Goal: Task Accomplishment & Management: Complete application form

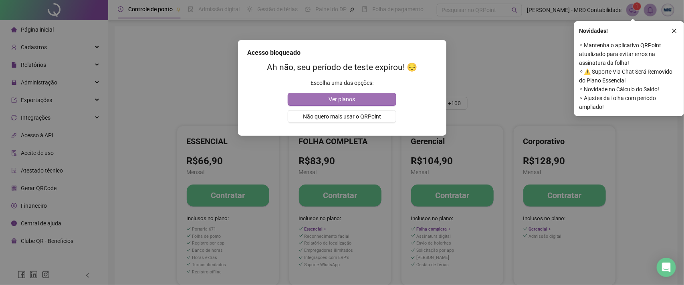
click at [343, 98] on span "Ver planos" at bounding box center [342, 99] width 26 height 9
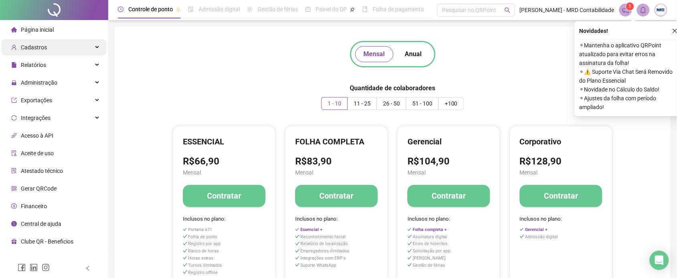
click at [71, 49] on div "Cadastros" at bounding box center [54, 47] width 105 height 16
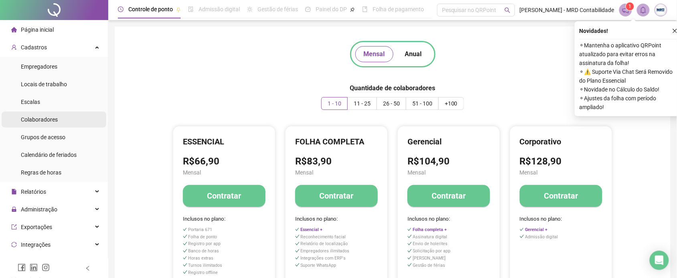
click at [63, 117] on li "Colaboradores" at bounding box center [54, 119] width 105 height 16
click at [67, 119] on li "Colaboradores" at bounding box center [54, 119] width 105 height 16
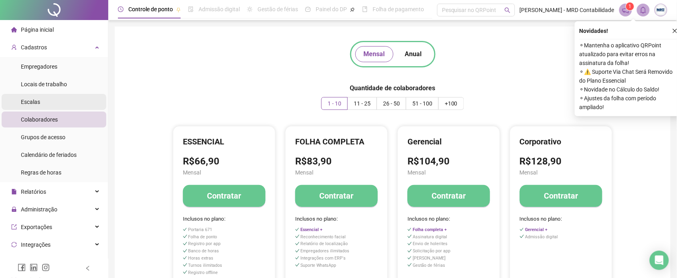
click at [59, 100] on li "Escalas" at bounding box center [54, 102] width 105 height 16
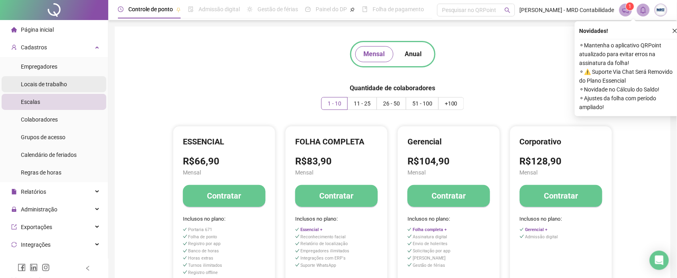
click at [61, 76] on div "Locais de trabalho" at bounding box center [44, 84] width 46 height 16
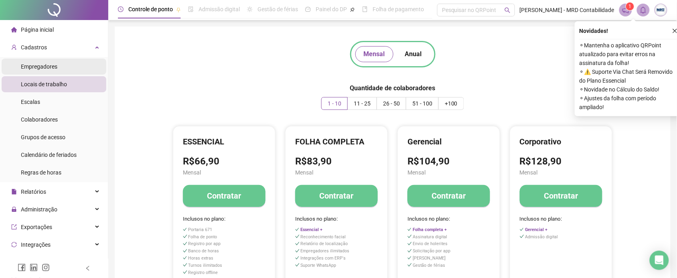
click at [72, 65] on li "Empregadores" at bounding box center [54, 67] width 105 height 16
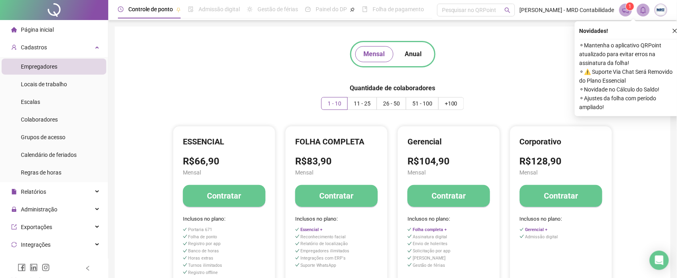
click at [526, 89] on div "Mensal Anual Quantidade de colaboradores 1 - 10 11 - 25 26 - 50 51 - 100 +100 E…" at bounding box center [392, 178] width 536 height 284
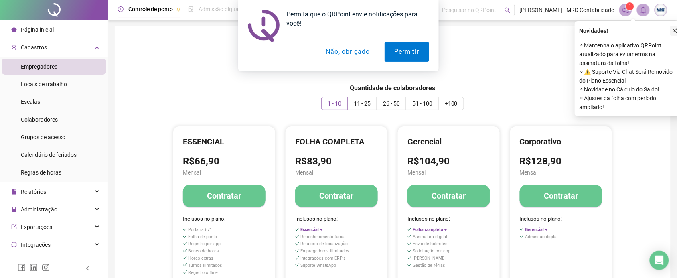
click at [676, 29] on div "Permita que o QRPoint envie notificações para você! Permitir Não, obrigado" at bounding box center [338, 35] width 677 height 71
click at [334, 47] on button "Não, obrigado" at bounding box center [348, 52] width 64 height 20
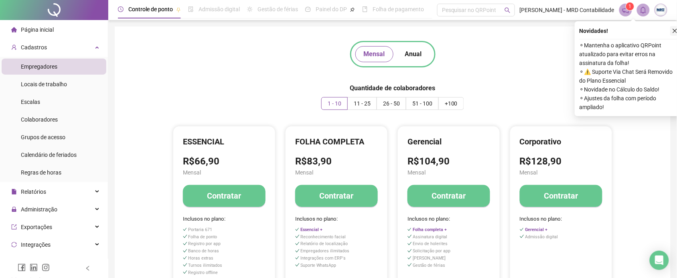
click at [675, 31] on icon "close" at bounding box center [675, 31] width 4 height 4
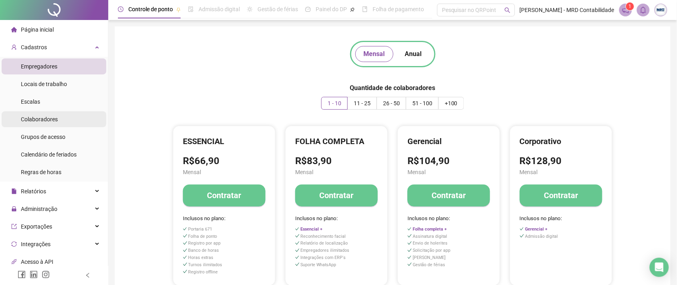
click at [29, 125] on div "Colaboradores" at bounding box center [39, 119] width 37 height 16
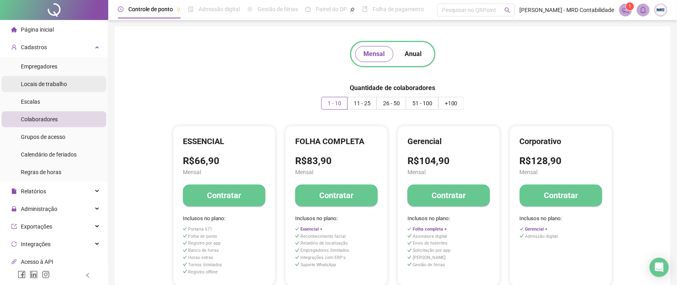
click at [35, 81] on span "Locais de trabalho" at bounding box center [44, 84] width 46 height 6
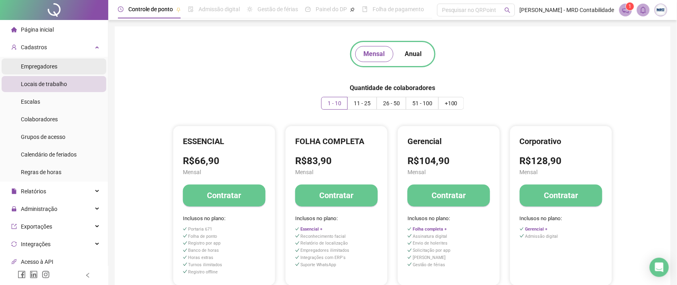
click at [29, 63] on span "Empregadores" at bounding box center [39, 66] width 36 height 6
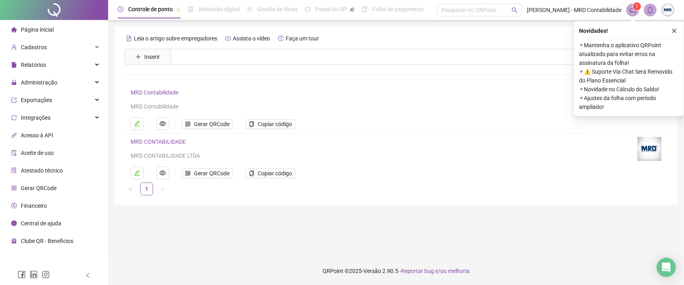
click at [39, 29] on span "Página inicial" at bounding box center [37, 29] width 33 height 6
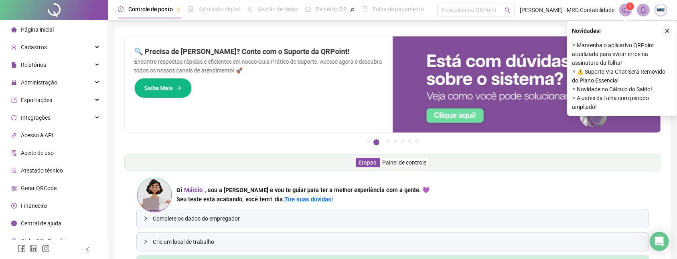
click at [670, 30] on button "button" at bounding box center [667, 31] width 10 height 10
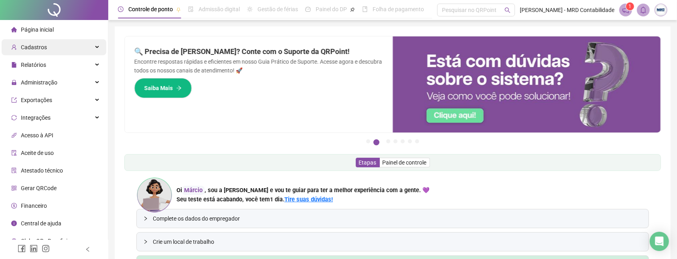
click at [53, 48] on div "Cadastros" at bounding box center [54, 47] width 105 height 16
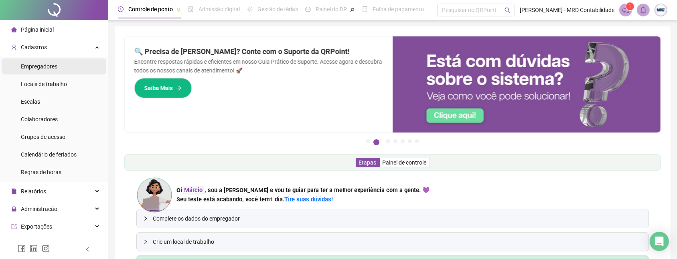
click at [55, 66] on span "Empregadores" at bounding box center [39, 66] width 36 height 6
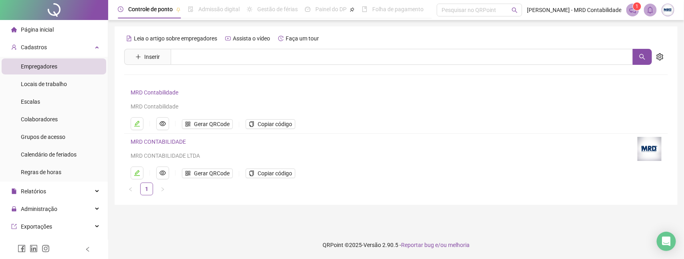
click at [119, 91] on div "Leia o artigo sobre empregadores Assista o vídeo Faça um tour Inserir Nenhum re…" at bounding box center [396, 115] width 563 height 179
click at [61, 85] on span "Locais de trabalho" at bounding box center [44, 84] width 46 height 6
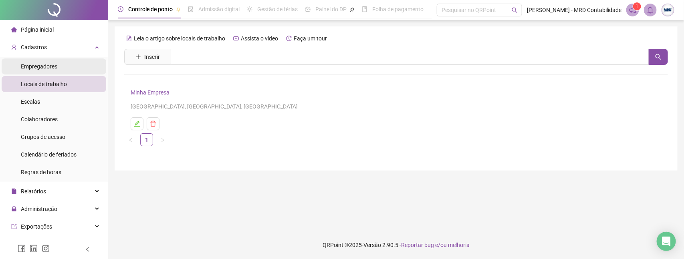
click at [61, 59] on li "Empregadores" at bounding box center [54, 67] width 105 height 16
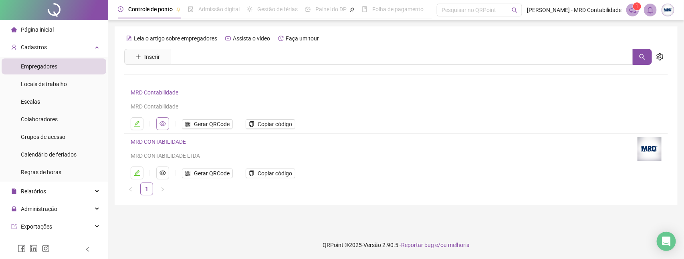
click at [164, 125] on icon "eye" at bounding box center [163, 124] width 6 height 6
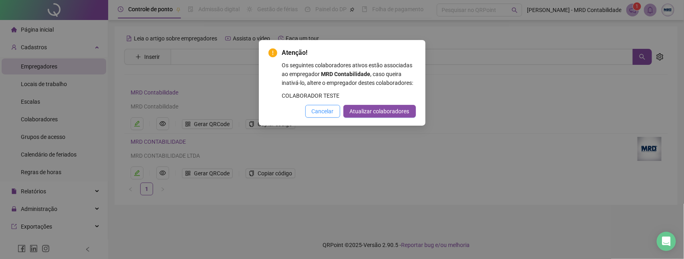
click at [317, 116] on span "Cancelar" at bounding box center [323, 111] width 22 height 9
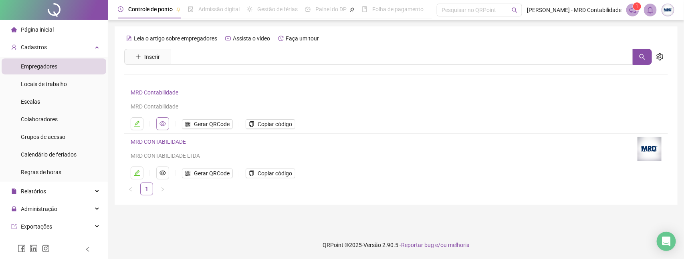
click at [167, 121] on button "button" at bounding box center [162, 123] width 13 height 13
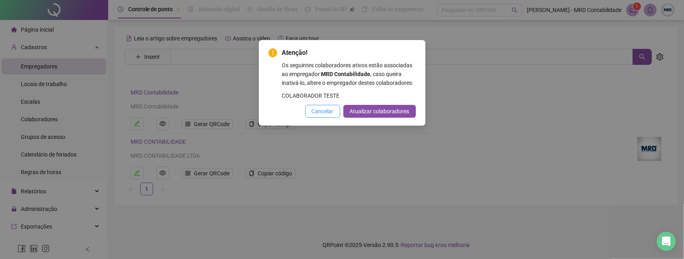
click at [325, 116] on span "Cancelar" at bounding box center [323, 111] width 22 height 9
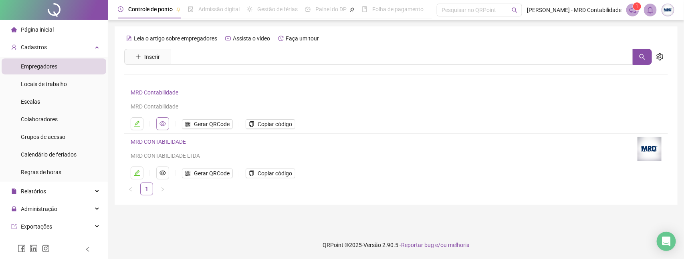
click at [166, 122] on button "button" at bounding box center [162, 123] width 13 height 13
click at [211, 97] on div "MRD Contabilidade MRD Contabilidade" at bounding box center [383, 99] width 504 height 23
click at [137, 175] on icon "edit" at bounding box center [137, 173] width 6 height 6
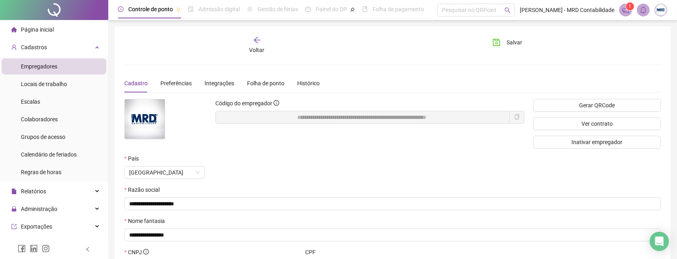
click at [58, 63] on li "Empregadores" at bounding box center [54, 67] width 105 height 16
click at [53, 73] on div "Empregadores" at bounding box center [39, 67] width 36 height 16
click at [46, 82] on span "Locais de trabalho" at bounding box center [44, 84] width 46 height 6
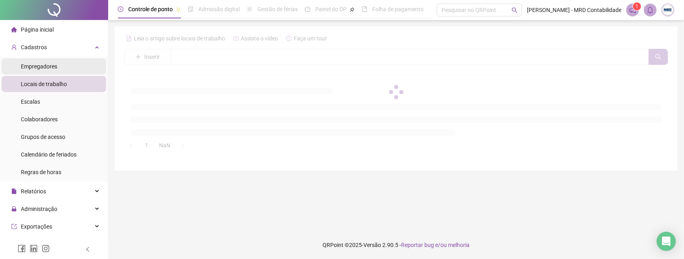
click at [43, 67] on span "Empregadores" at bounding box center [39, 66] width 36 height 6
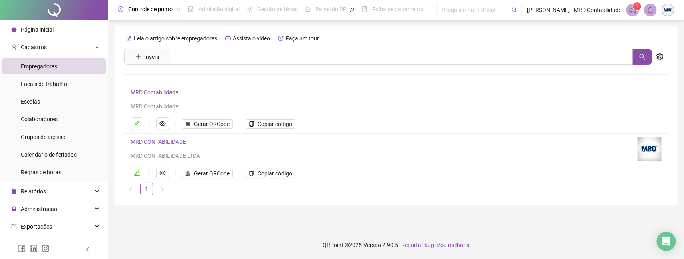
click at [165, 97] on h4 "MRD Contabilidade" at bounding box center [383, 93] width 504 height 10
click at [163, 92] on link "MRD Contabilidade" at bounding box center [155, 92] width 48 height 6
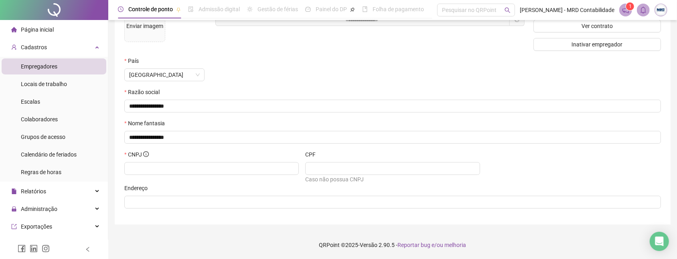
scroll to position [98, 0]
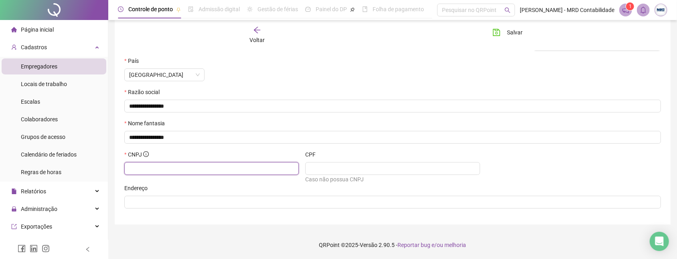
click at [192, 166] on input "text" at bounding box center [210, 168] width 163 height 9
click at [215, 155] on div "CNPJ" at bounding box center [211, 156] width 174 height 12
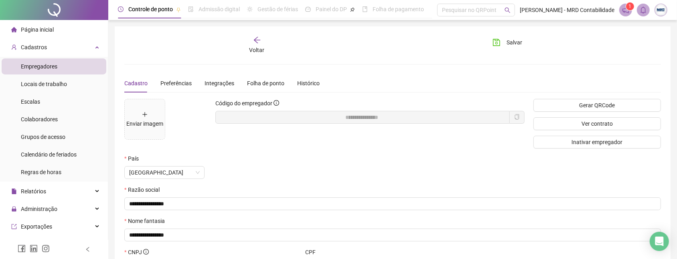
click at [253, 51] on span "Voltar" at bounding box center [256, 50] width 15 height 6
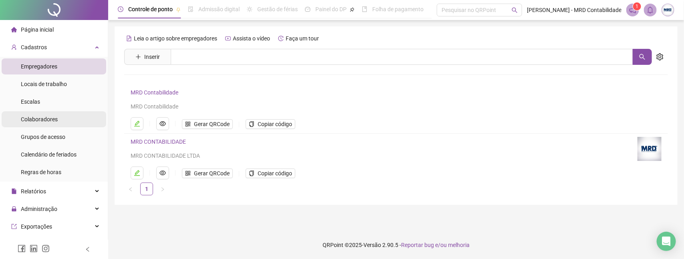
click at [57, 118] on span "Colaboradores" at bounding box center [39, 119] width 37 height 6
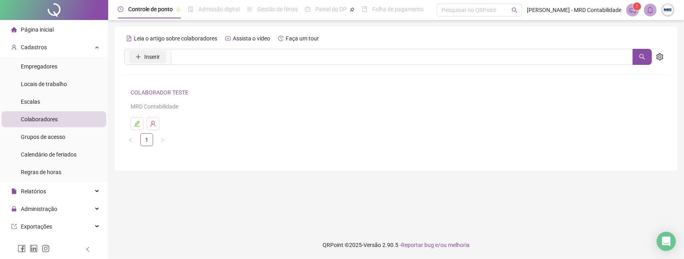
click at [142, 61] on button "Inserir" at bounding box center [147, 57] width 37 height 13
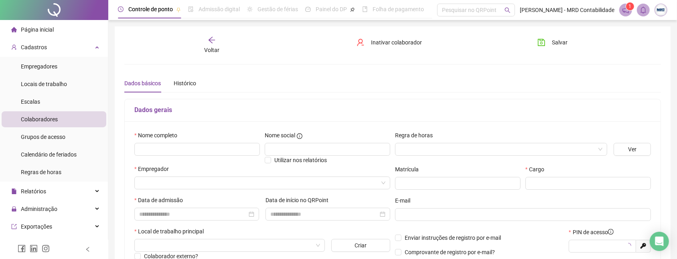
type input "*****"
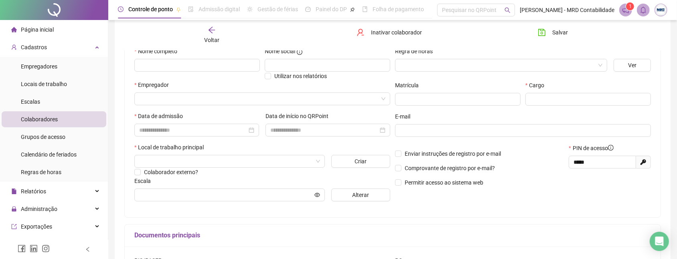
scroll to position [70, 0]
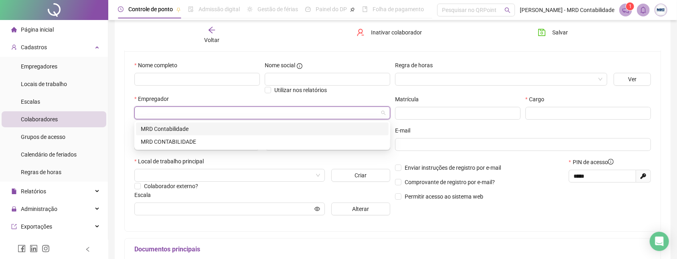
click at [185, 110] on input "search" at bounding box center [258, 113] width 239 height 12
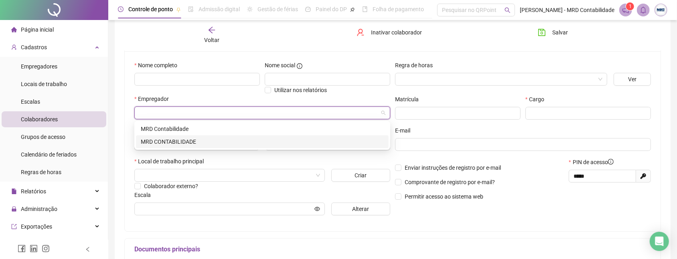
click at [167, 143] on div "MRD CONTABILIDADE" at bounding box center [262, 142] width 243 height 9
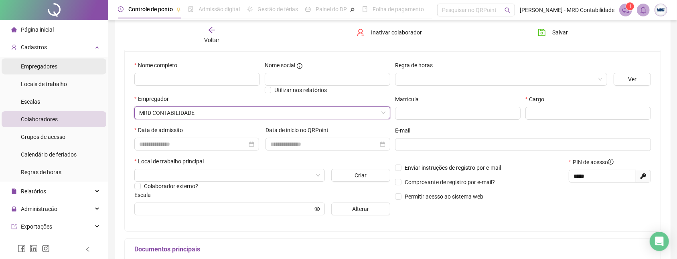
click at [67, 67] on li "Empregadores" at bounding box center [54, 67] width 105 height 16
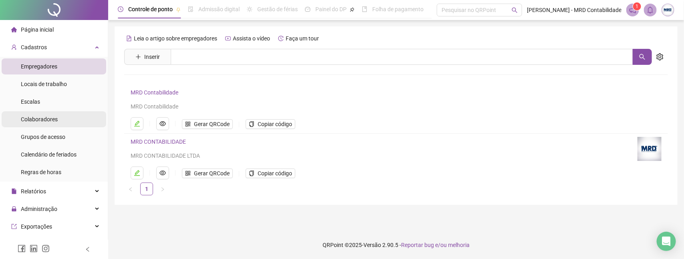
click at [64, 121] on li "Colaboradores" at bounding box center [54, 119] width 105 height 16
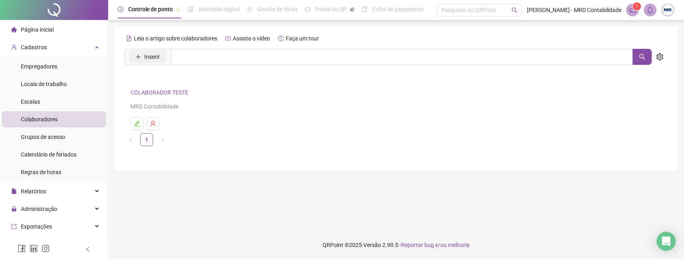
click at [146, 59] on span "Inserir" at bounding box center [152, 57] width 16 height 9
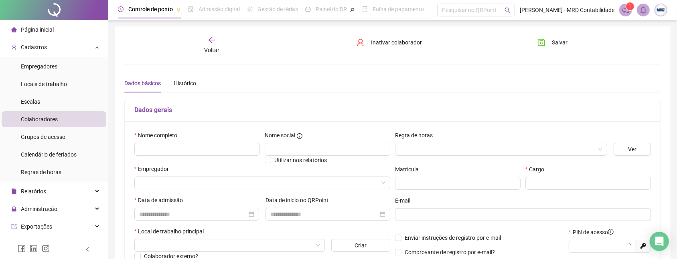
type input "*****"
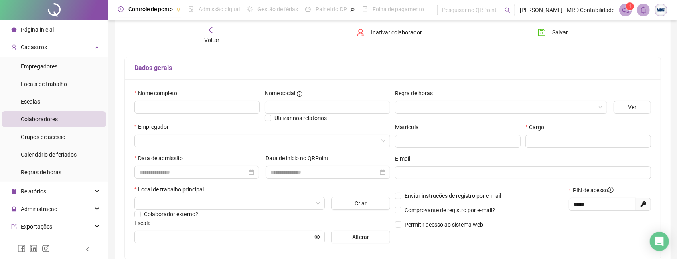
scroll to position [49, 0]
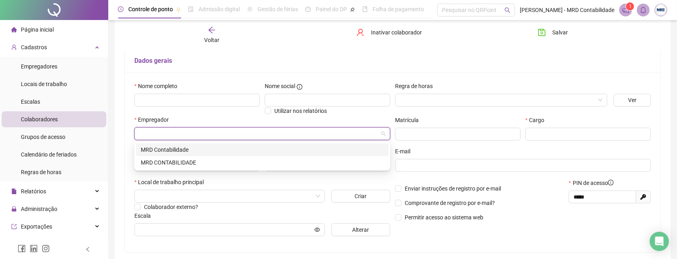
click at [177, 132] on input "search" at bounding box center [258, 134] width 239 height 12
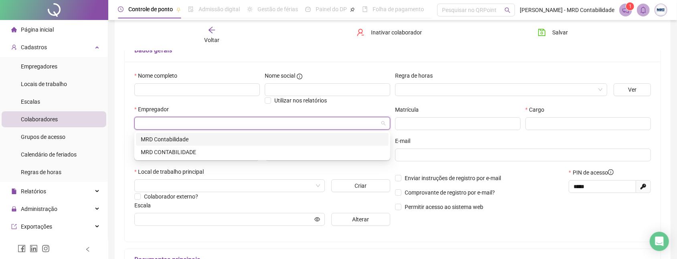
scroll to position [62, 0]
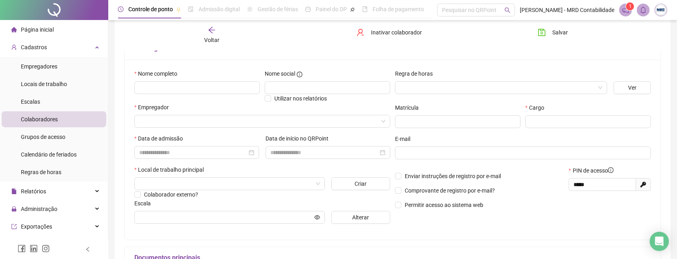
click at [193, 99] on div "Nome completo" at bounding box center [197, 86] width 130 height 34
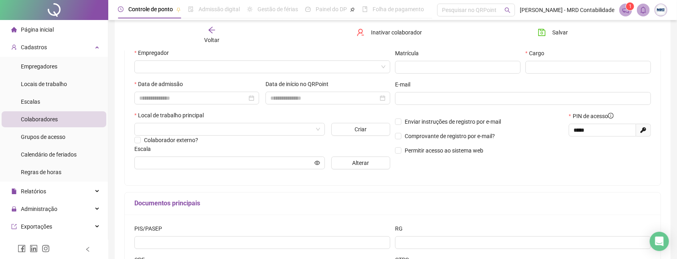
scroll to position [91, 0]
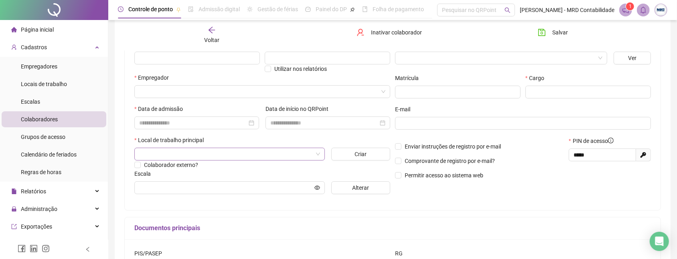
click at [158, 160] on input "search" at bounding box center [226, 154] width 174 height 12
click at [39, 82] on span "Locais de trabalho" at bounding box center [44, 84] width 46 height 6
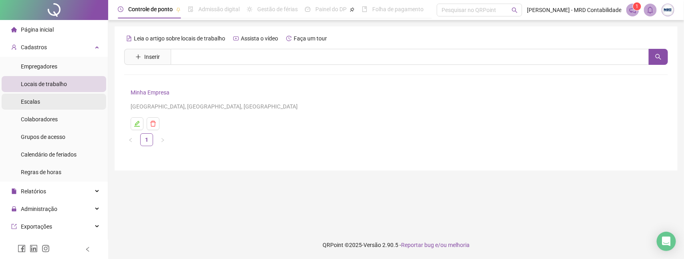
click at [40, 105] on li "Escalas" at bounding box center [54, 102] width 105 height 16
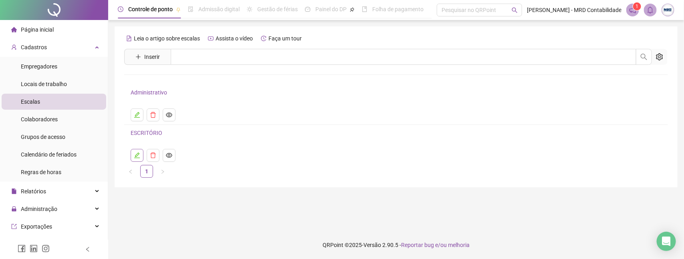
click at [136, 158] on icon "edit" at bounding box center [137, 156] width 6 height 6
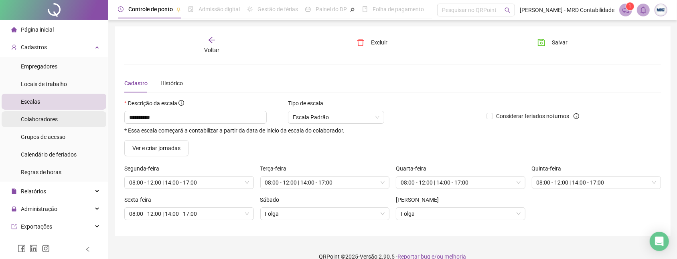
click at [47, 119] on span "Colaboradores" at bounding box center [39, 119] width 37 height 6
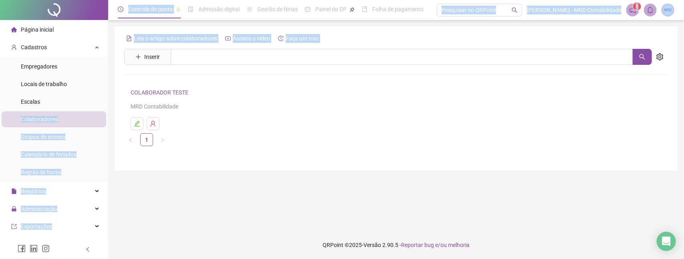
drag, startPoint x: 77, startPoint y: 110, endPoint x: 143, endPoint y: 65, distance: 80.7
click at [143, 65] on div "Página inicial Cadastros Empregadores Locais de trabalho Escalas Colaboradores …" at bounding box center [342, 129] width 684 height 259
click at [143, 65] on span "Inserir" at bounding box center [147, 57] width 47 height 16
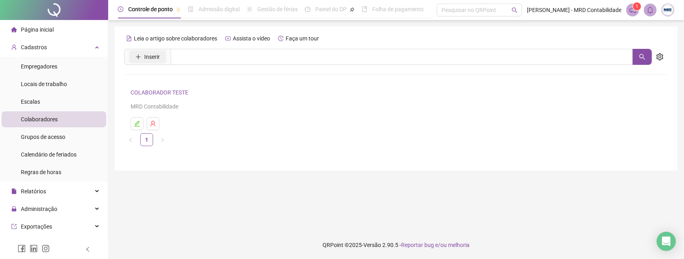
click at [137, 55] on icon "plus" at bounding box center [139, 57] width 6 height 6
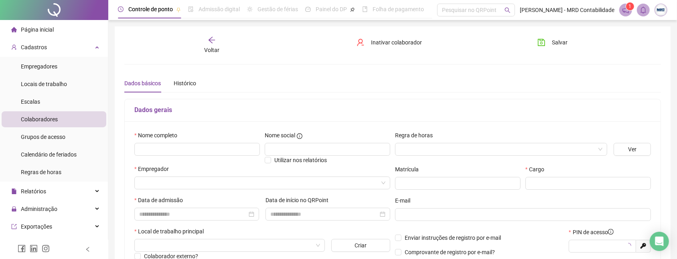
type input "*****"
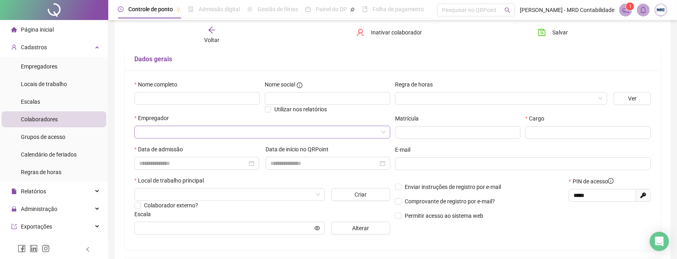
scroll to position [62, 0]
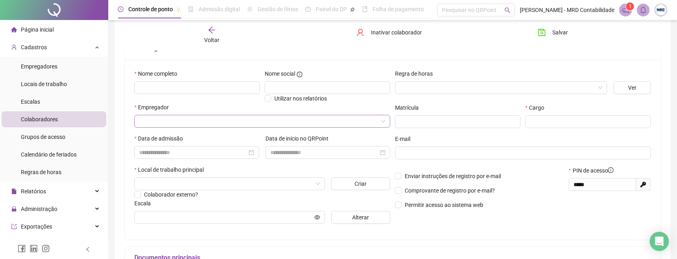
click at [194, 117] on input "search" at bounding box center [258, 121] width 239 height 12
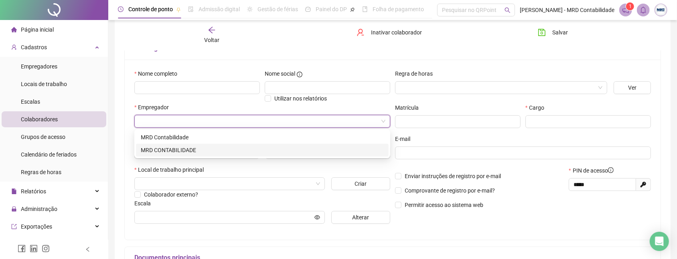
click at [119, 137] on div "Voltar Inativar colaborador Salvar Dados básicos Histórico Este colaborador é a…" at bounding box center [393, 163] width 556 height 396
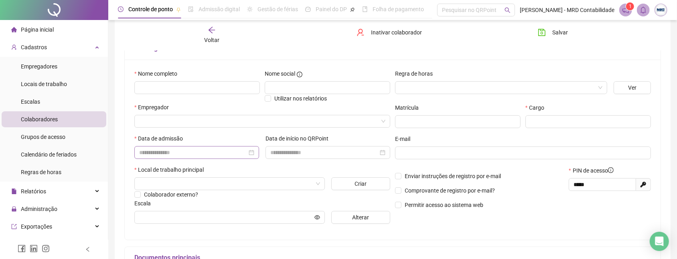
scroll to position [84, 0]
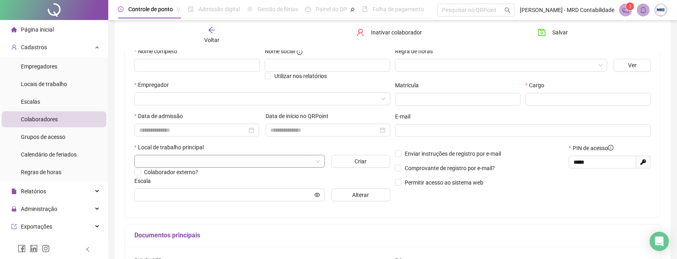
click at [167, 158] on input "search" at bounding box center [226, 162] width 174 height 12
click at [127, 111] on div "Nome completo Nome social Utilizar nos relatórios Empregador Data de admissão D…" at bounding box center [393, 127] width 536 height 180
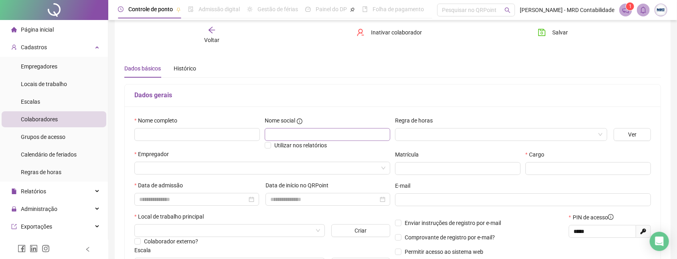
scroll to position [11, 0]
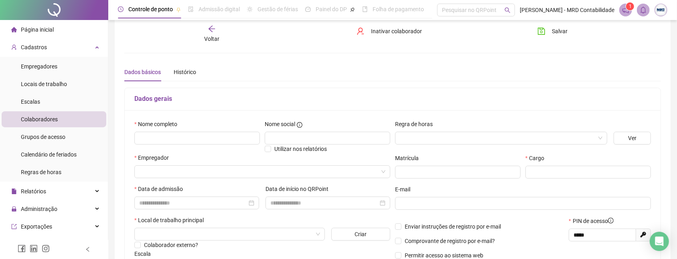
click at [325, 86] on div "Dados básicos Histórico Este colaborador é apenas para ser utilizado como teste…" at bounding box center [392, 232] width 536 height 339
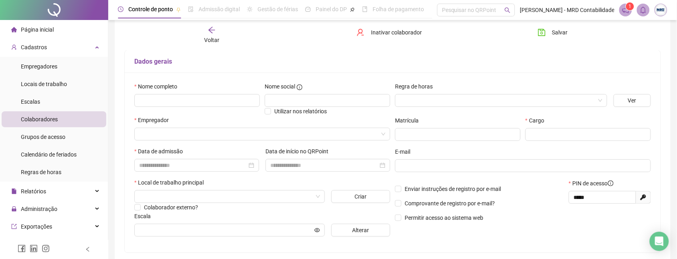
scroll to position [49, 0]
click at [40, 69] on span "Empregadores" at bounding box center [39, 66] width 36 height 6
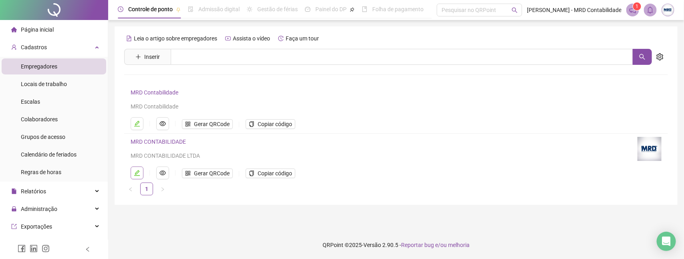
click at [136, 173] on icon "edit" at bounding box center [137, 173] width 6 height 6
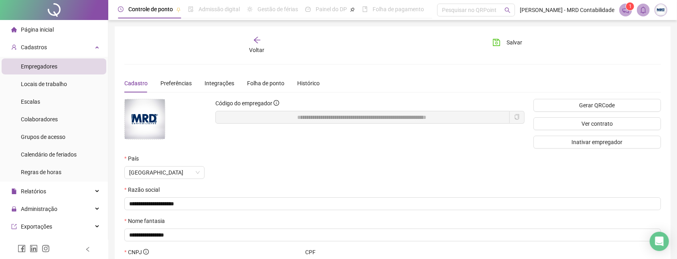
scroll to position [2, 0]
click at [514, 116] on icon "copy" at bounding box center [517, 116] width 6 height 6
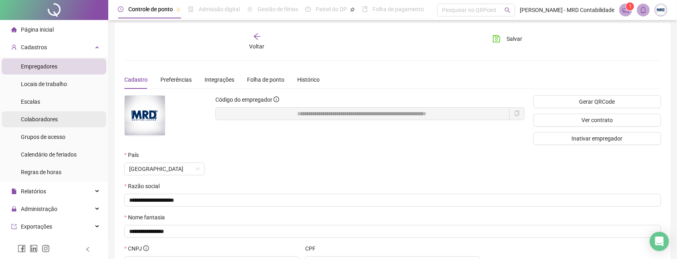
click at [49, 123] on div "Colaboradores" at bounding box center [39, 119] width 37 height 16
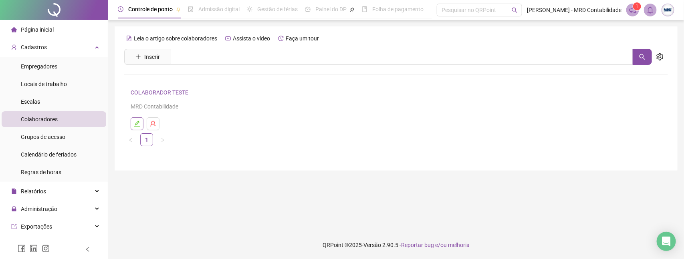
click at [138, 127] on button "button" at bounding box center [137, 123] width 13 height 13
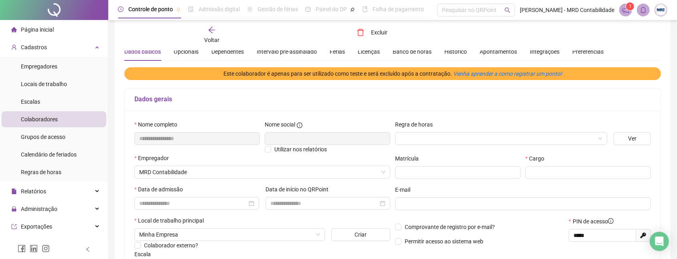
scroll to position [26, 0]
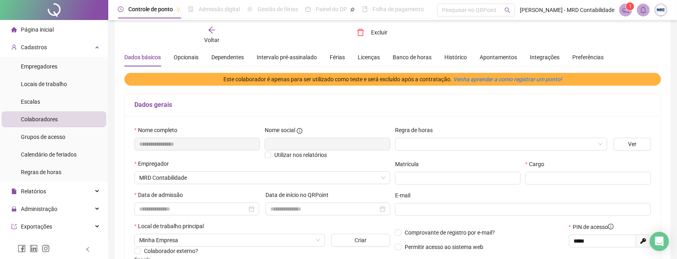
click at [57, 123] on div "Colaboradores" at bounding box center [39, 119] width 37 height 16
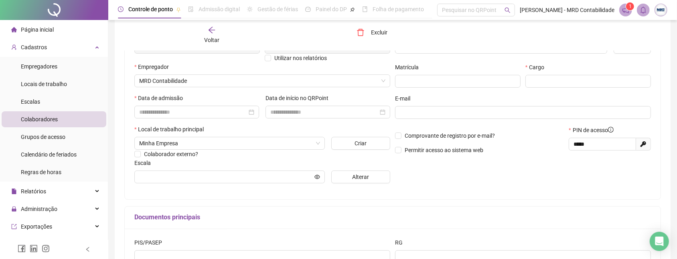
scroll to position [130, 0]
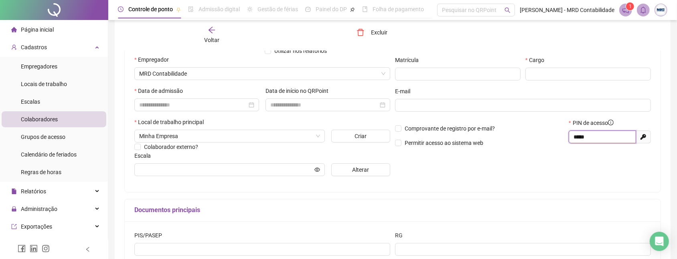
click at [584, 135] on input "*****" at bounding box center [601, 137] width 56 height 9
click at [596, 135] on input "*****" at bounding box center [601, 137] width 56 height 9
type input "*"
click at [548, 127] on p "Comprovante de registro por e-mail?" at bounding box center [479, 128] width 169 height 9
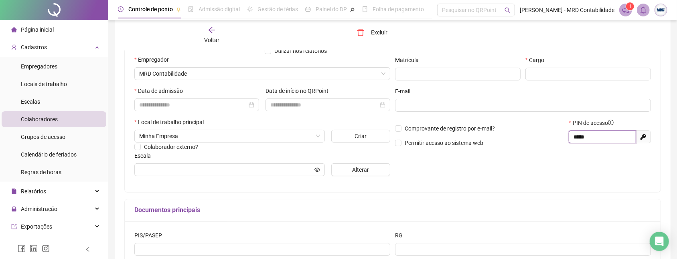
click at [581, 139] on input "*****" at bounding box center [601, 137] width 56 height 9
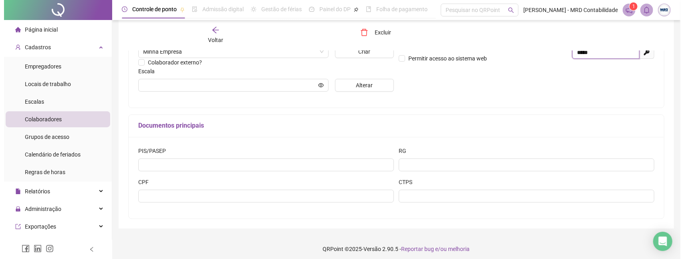
scroll to position [199, 0]
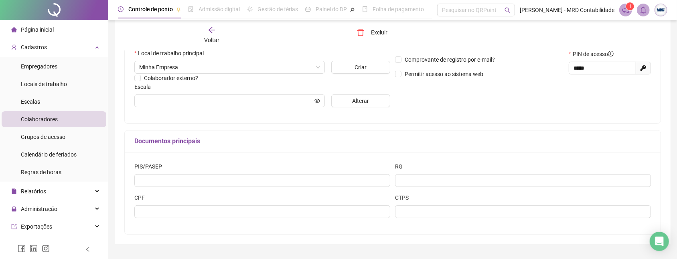
click at [649, 67] on span "Gerar novo pin" at bounding box center [643, 68] width 15 height 13
click at [641, 67] on icon "Gerar novo pin" at bounding box center [643, 68] width 6 height 6
type input "*****"
click at [607, 67] on input "*****" at bounding box center [601, 68] width 56 height 9
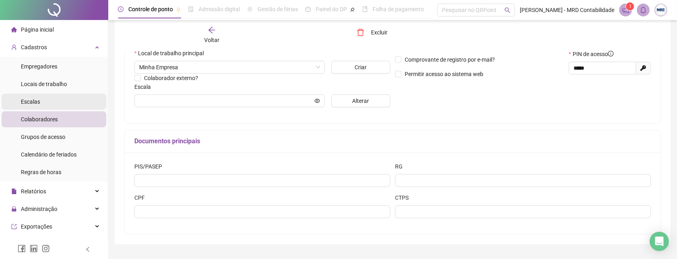
click at [11, 103] on li "Escalas" at bounding box center [54, 102] width 105 height 16
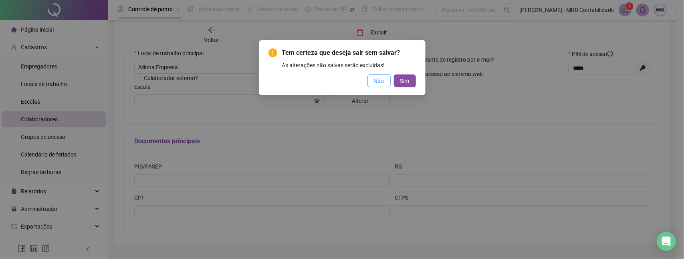
click at [379, 83] on span "Não" at bounding box center [379, 81] width 10 height 9
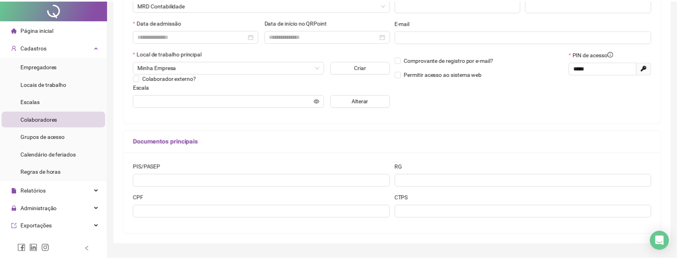
scroll to position [0, 0]
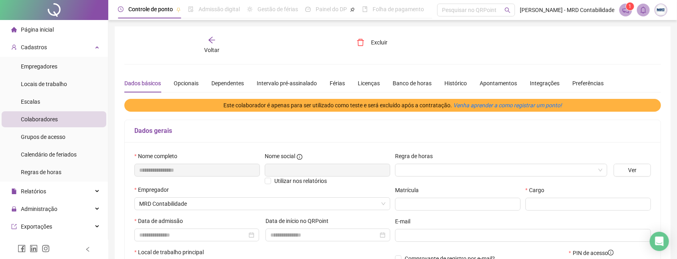
click at [206, 26] on div "**********" at bounding box center [393, 234] width 556 height 417
click at [215, 52] on span "Voltar" at bounding box center [211, 50] width 15 height 6
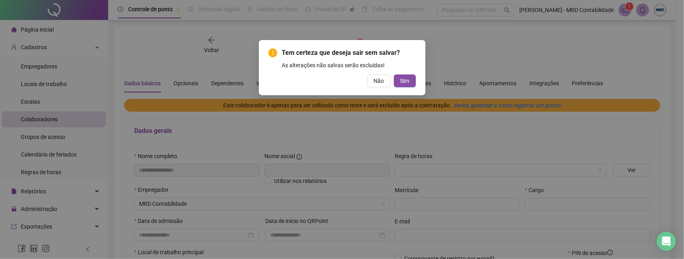
click at [392, 83] on div "Não Sim" at bounding box center [343, 81] width 148 height 13
click at [399, 81] on button "Sim" at bounding box center [405, 81] width 22 height 13
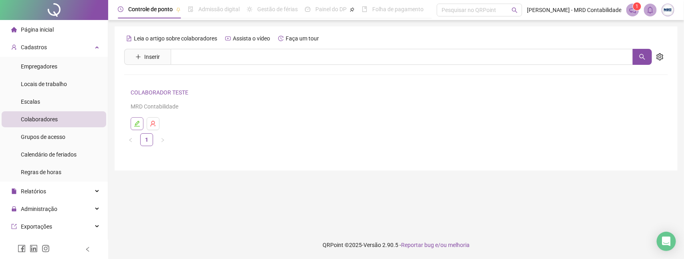
click at [138, 121] on icon "edit" at bounding box center [137, 124] width 6 height 6
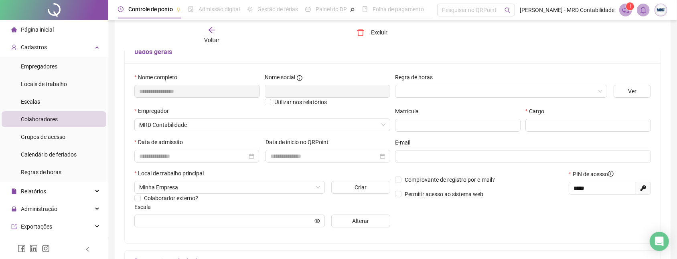
scroll to position [77, 0]
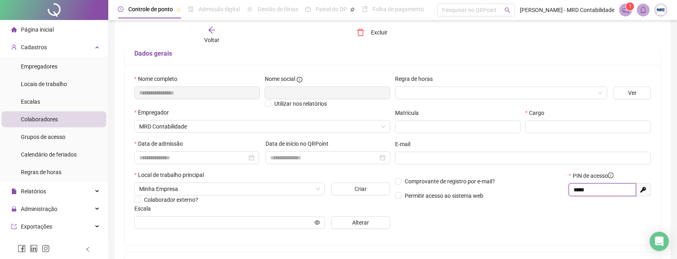
click at [589, 193] on input "*****" at bounding box center [601, 190] width 56 height 9
click at [37, 35] on div "Página inicial" at bounding box center [32, 30] width 42 height 16
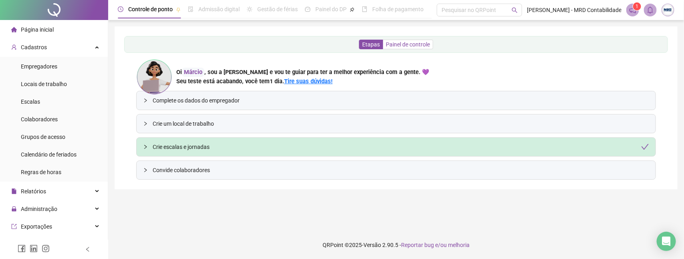
click at [406, 47] on span "Painel de controle" at bounding box center [408, 44] width 44 height 6
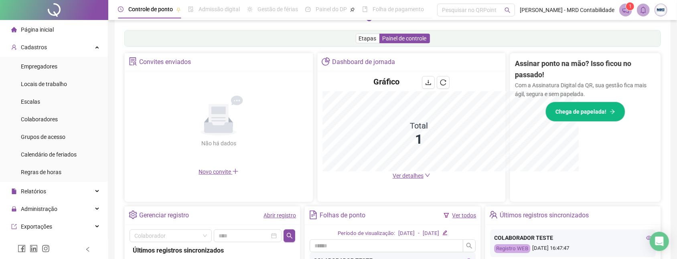
scroll to position [243, 0]
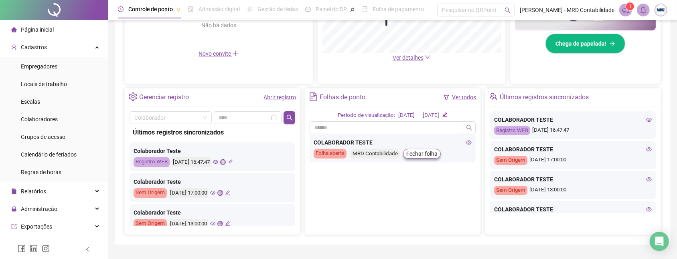
click at [646, 121] on icon "eye" at bounding box center [649, 120] width 6 height 6
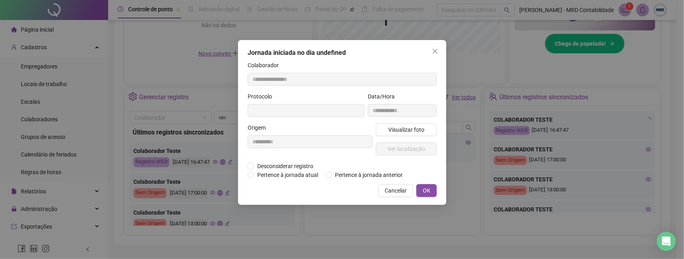
type input "**********"
click at [404, 132] on span "Visualizar foto" at bounding box center [406, 129] width 36 height 9
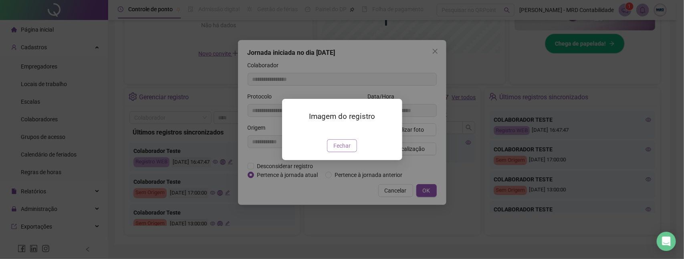
click at [350, 150] on span "Fechar" at bounding box center [342, 146] width 17 height 9
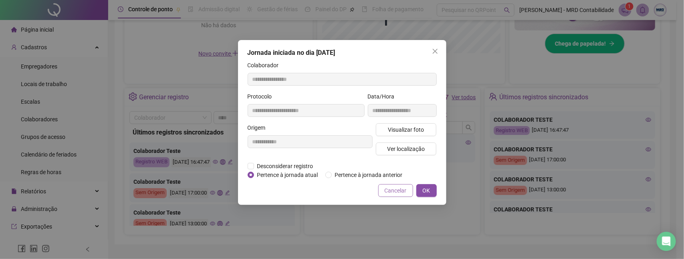
click at [393, 188] on span "Cancelar" at bounding box center [396, 190] width 22 height 9
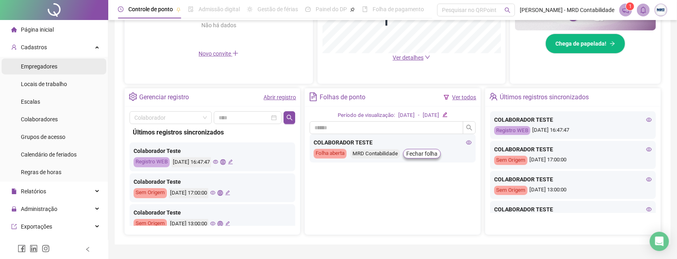
click at [42, 67] on span "Empregadores" at bounding box center [39, 66] width 36 height 6
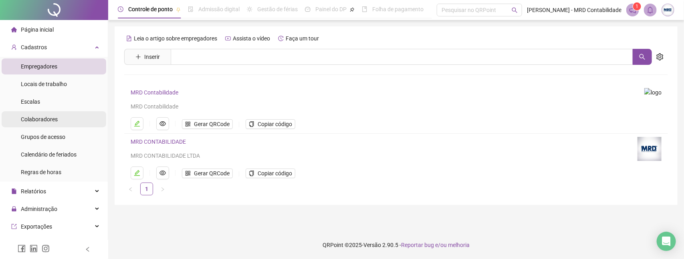
click at [37, 119] on span "Colaboradores" at bounding box center [39, 119] width 37 height 6
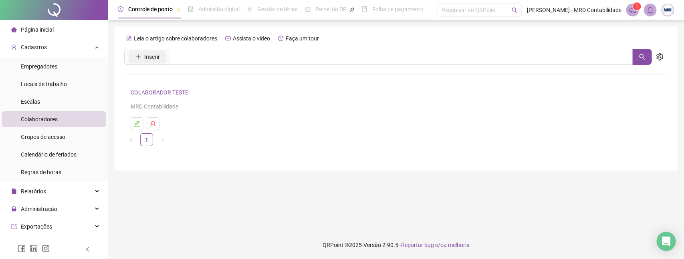
click at [147, 61] on span "Inserir" at bounding box center [152, 57] width 16 height 9
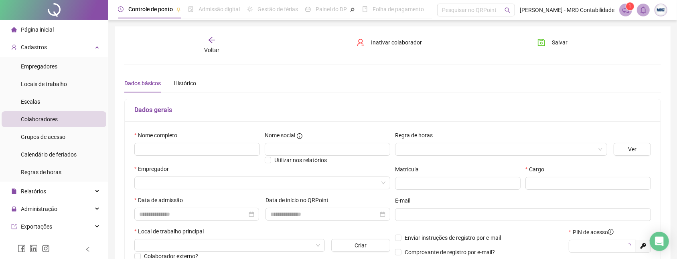
type input "*****"
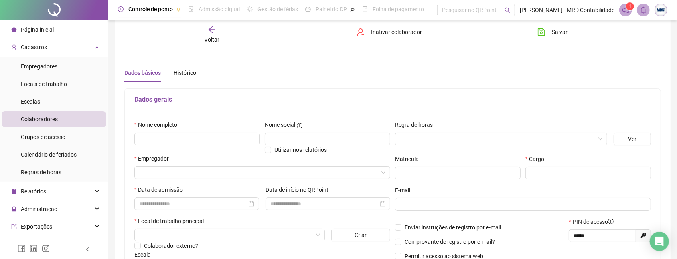
scroll to position [21, 0]
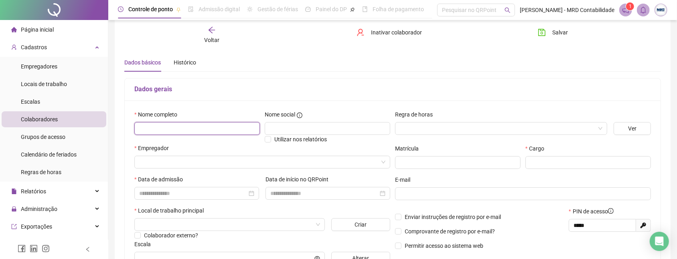
click at [216, 126] on input "text" at bounding box center [196, 128] width 125 height 13
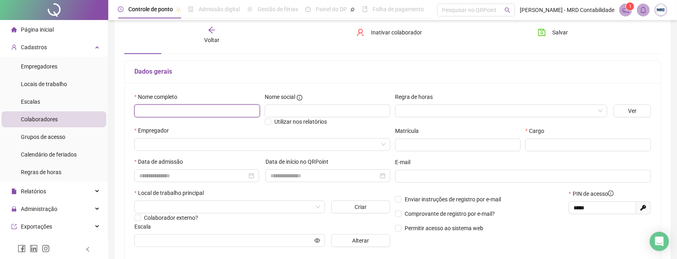
scroll to position [0, 0]
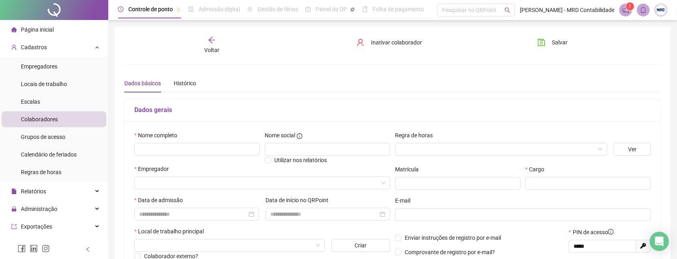
click at [205, 42] on div "Voltar" at bounding box center [212, 45] width 84 height 18
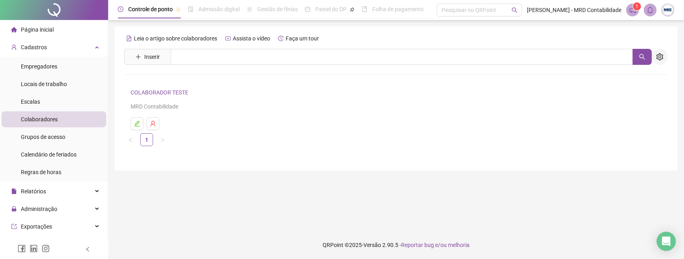
click at [659, 61] on button "button" at bounding box center [660, 57] width 16 height 16
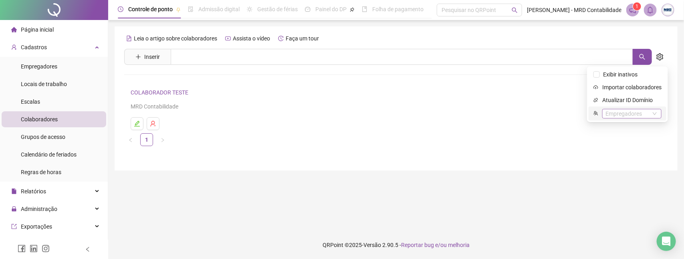
click at [616, 115] on div "Empregadores" at bounding box center [632, 114] width 59 height 10
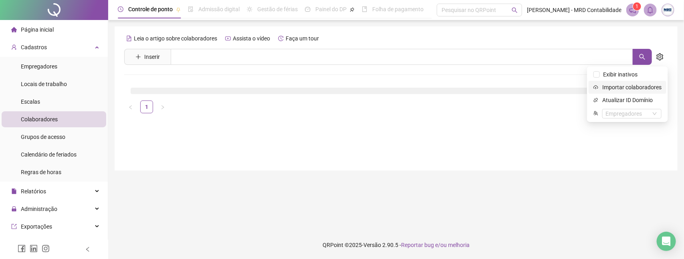
click at [627, 91] on span "Importar colaboradores" at bounding box center [632, 87] width 59 height 9
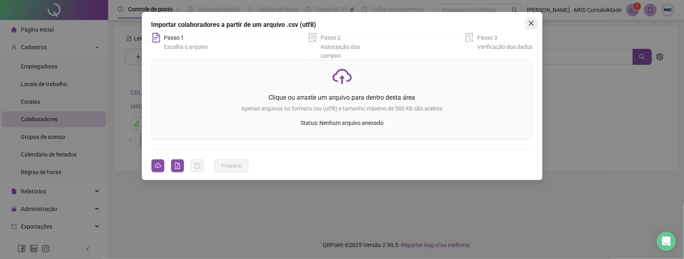
click at [529, 25] on icon "close" at bounding box center [531, 23] width 6 height 6
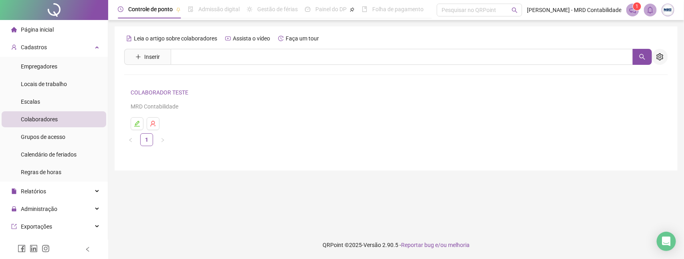
click at [664, 61] on button "button" at bounding box center [660, 57] width 16 height 16
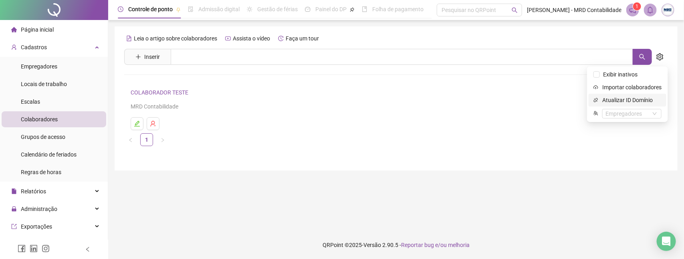
click at [616, 105] on li "Atualizar ID Domínio" at bounding box center [628, 100] width 78 height 13
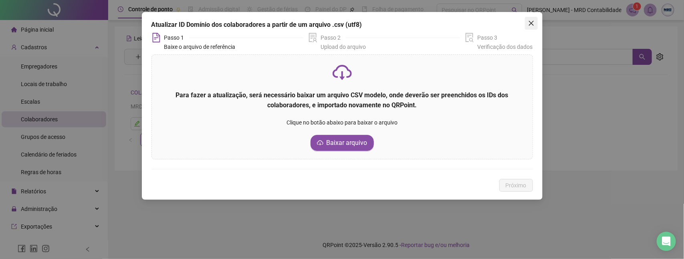
click at [528, 24] on icon "close" at bounding box center [531, 23] width 6 height 6
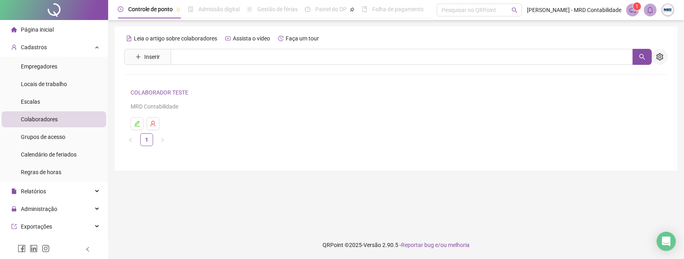
click at [661, 57] on icon "setting" at bounding box center [660, 56] width 7 height 7
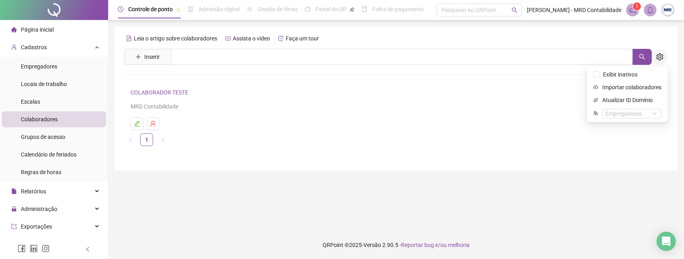
click at [660, 58] on icon "setting" at bounding box center [660, 56] width 7 height 7
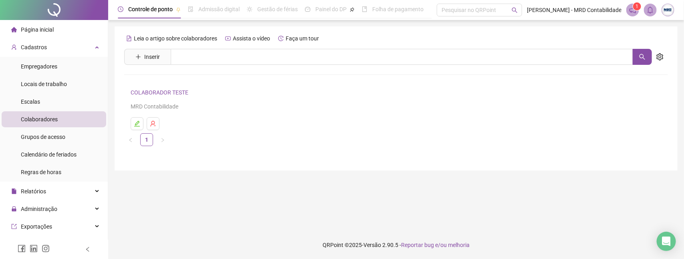
click at [35, 124] on div "Colaboradores" at bounding box center [39, 119] width 37 height 16
click at [658, 58] on icon "setting" at bounding box center [660, 56] width 7 height 7
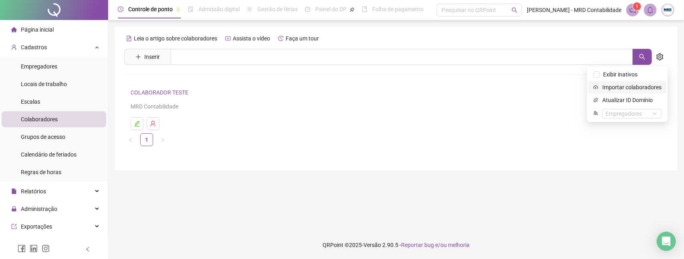
click at [620, 91] on span "Importar colaboradores" at bounding box center [632, 87] width 59 height 9
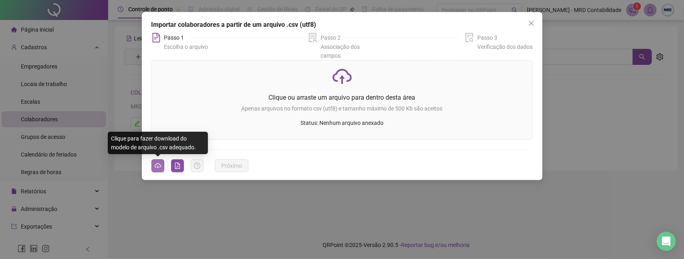
click at [160, 167] on icon "cloud-download" at bounding box center [158, 166] width 6 height 4
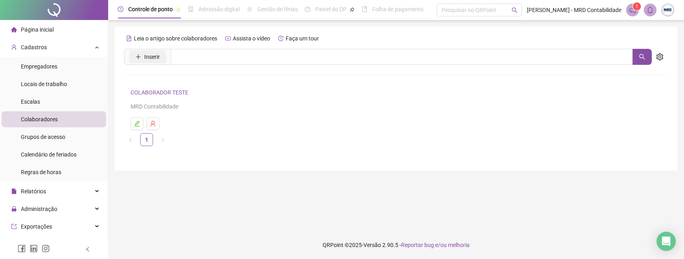
click at [150, 58] on span "Inserir" at bounding box center [152, 57] width 16 height 9
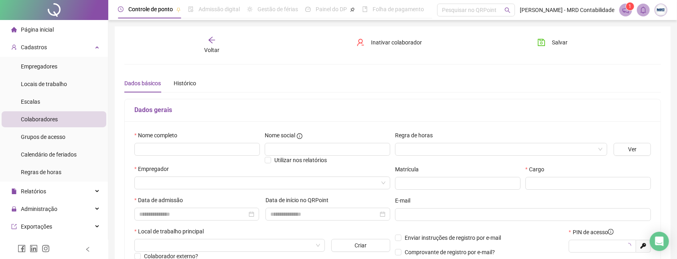
type input "*****"
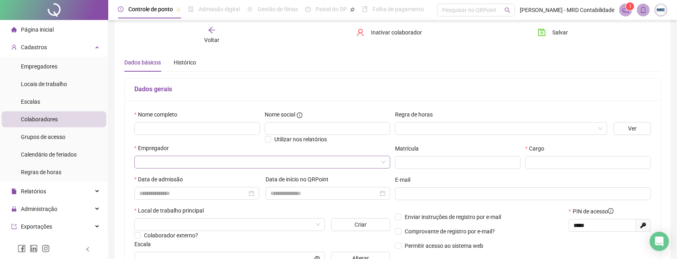
scroll to position [19, 0]
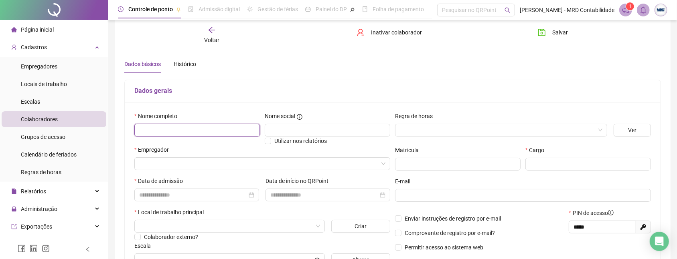
click at [178, 133] on input "text" at bounding box center [196, 130] width 125 height 13
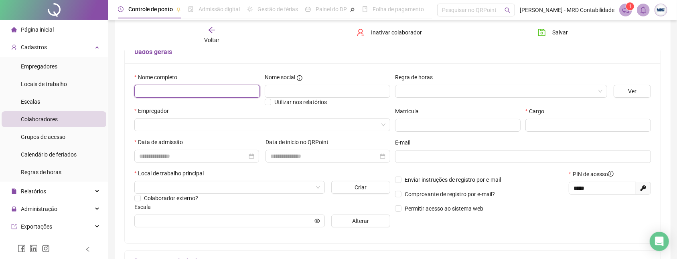
scroll to position [60, 0]
click at [232, 104] on div "Nome completo" at bounding box center [197, 88] width 130 height 34
click at [229, 94] on input "text" at bounding box center [196, 89] width 125 height 13
click at [458, 89] on input "search" at bounding box center [497, 90] width 195 height 12
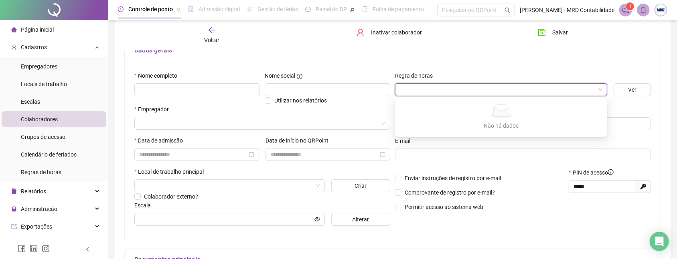
click at [462, 89] on input "search" at bounding box center [497, 90] width 195 height 12
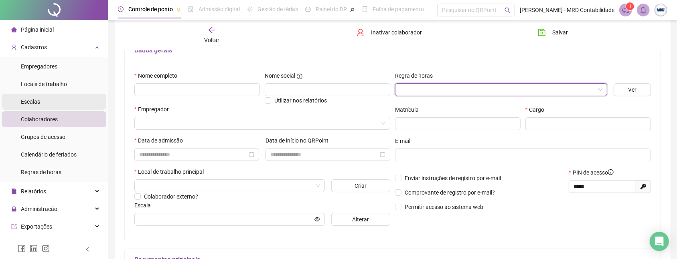
scroll to position [24, 0]
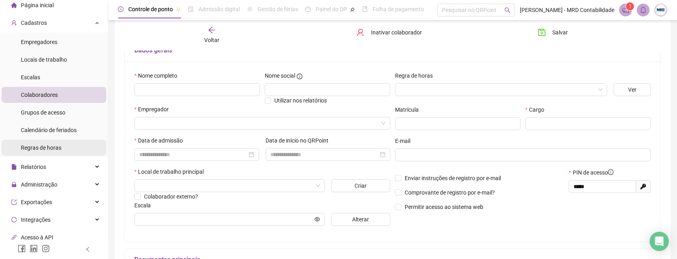
click at [55, 147] on span "Regras de horas" at bounding box center [41, 148] width 40 height 6
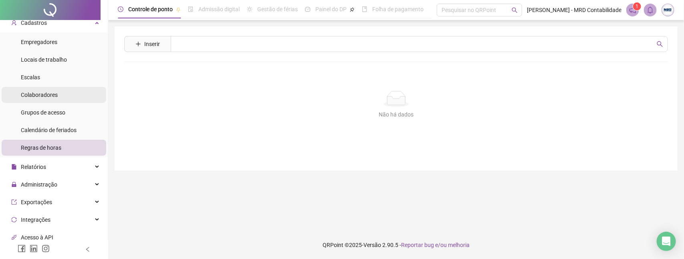
click at [57, 103] on div "Colaboradores" at bounding box center [39, 95] width 37 height 16
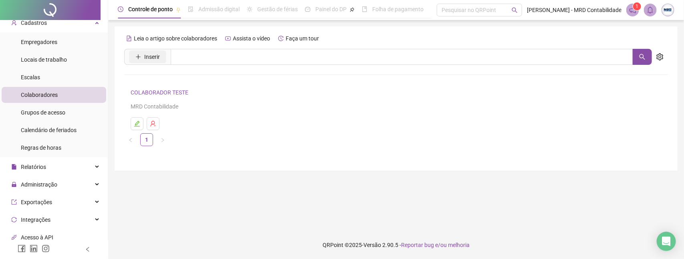
click at [141, 62] on button "Inserir" at bounding box center [147, 57] width 37 height 13
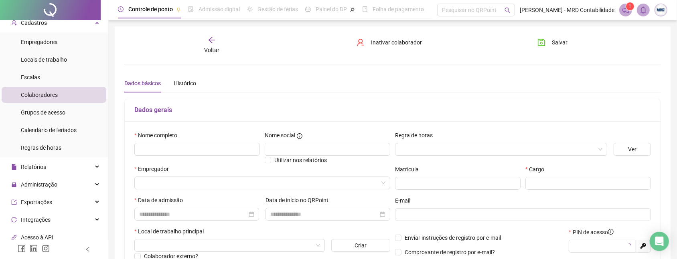
type input "*****"
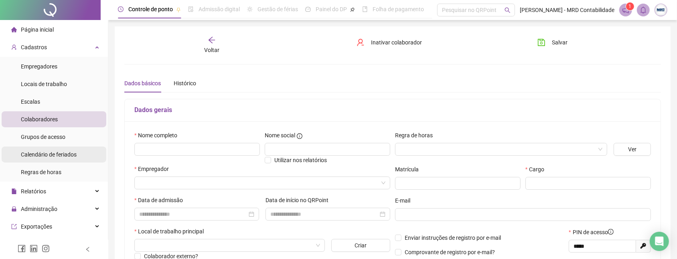
scroll to position [5, 0]
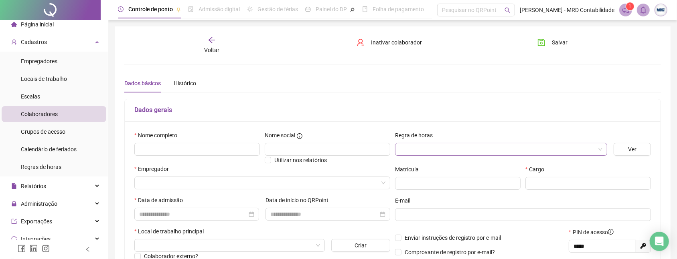
click at [446, 144] on input "search" at bounding box center [497, 150] width 195 height 12
click at [420, 144] on input "search" at bounding box center [497, 150] width 195 height 12
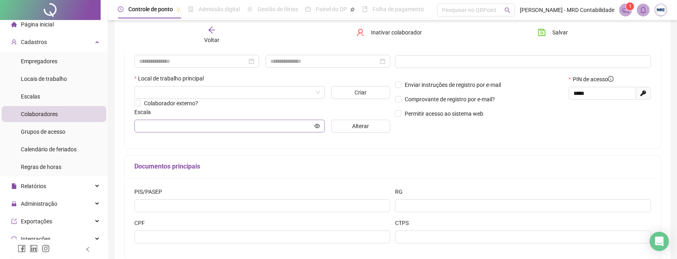
scroll to position [137, 0]
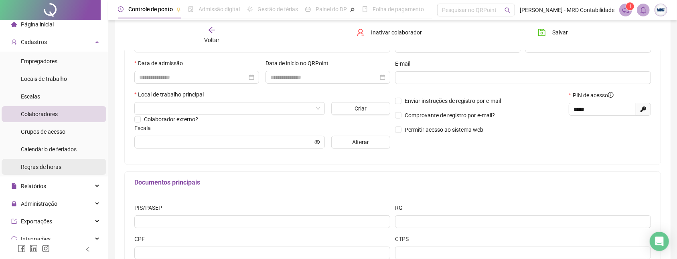
click at [47, 171] on div "Regras de horas" at bounding box center [41, 167] width 40 height 16
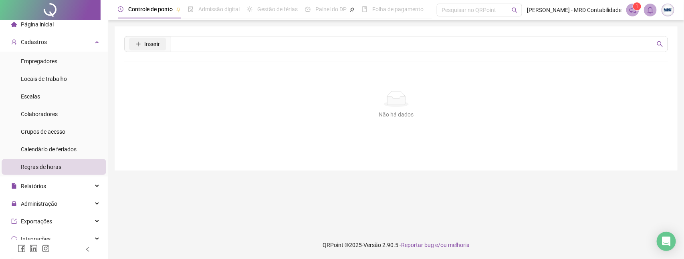
click at [150, 49] on button "Inserir" at bounding box center [147, 44] width 37 height 13
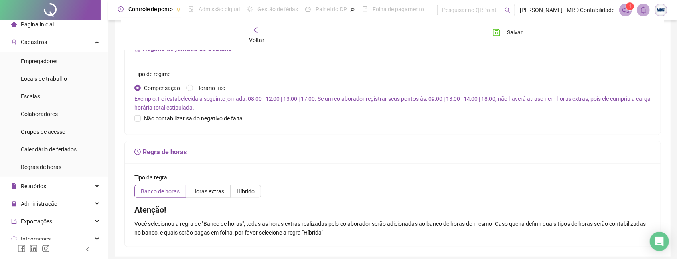
scroll to position [251, 0]
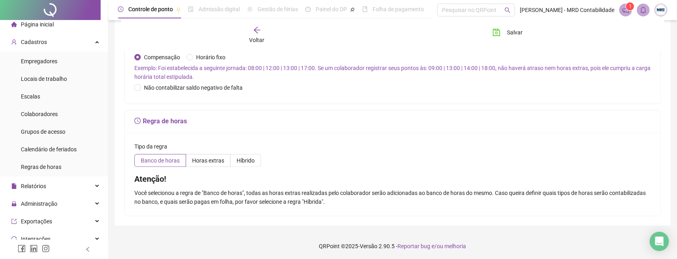
click at [208, 168] on div "Tipo da regra Banco de horas Horas extras Híbrido Atenção! Você selecionou a re…" at bounding box center [393, 174] width 536 height 83
click at [207, 154] on label "Horas extras" at bounding box center [208, 160] width 45 height 13
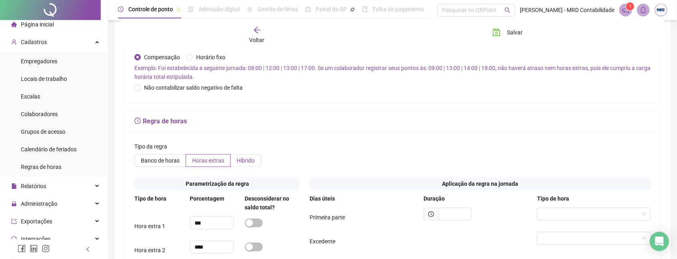
click at [237, 158] on span "Híbrido" at bounding box center [246, 161] width 18 height 6
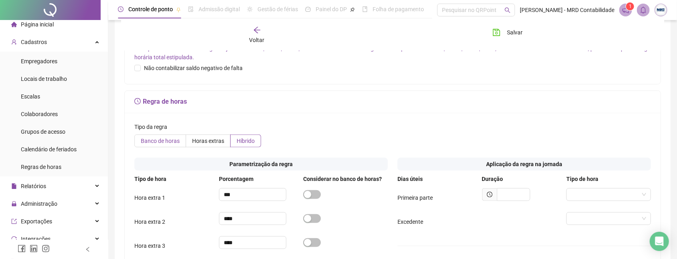
click at [167, 143] on span "Banco de horas" at bounding box center [160, 141] width 39 height 6
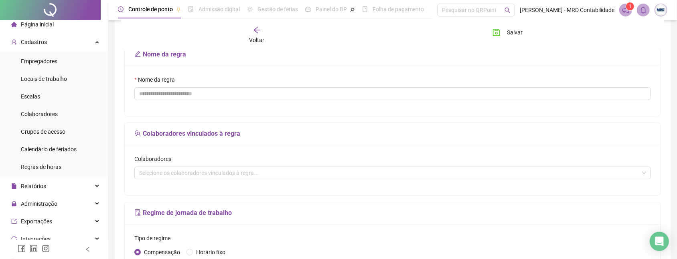
click at [167, 180] on div "Colaboradores Selecione os colaboradores vinculados à regra..." at bounding box center [393, 170] width 536 height 51
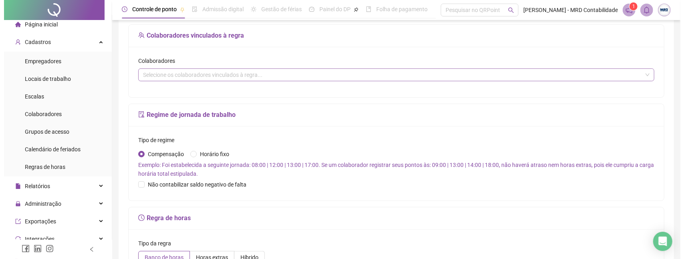
scroll to position [0, 0]
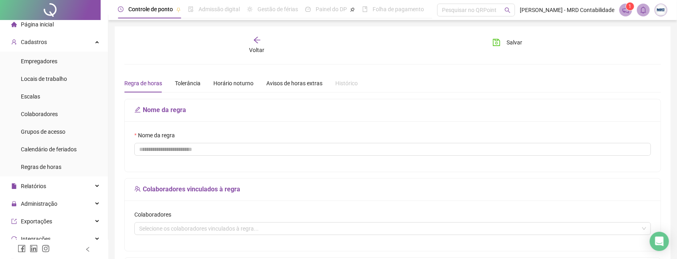
click at [66, 23] on li "Página inicial" at bounding box center [54, 24] width 105 height 16
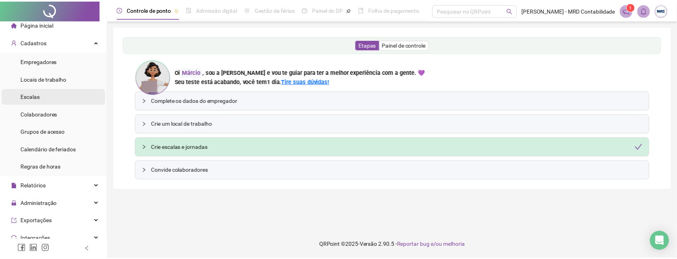
scroll to position [118, 0]
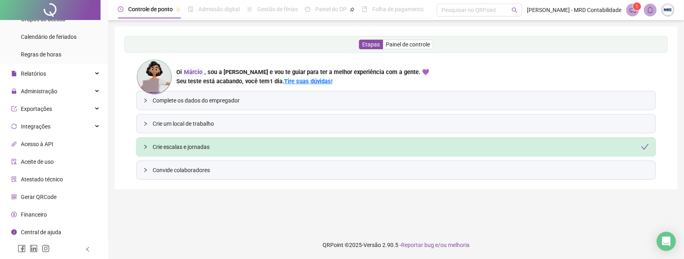
click at [37, 220] on div "Financeiro" at bounding box center [29, 215] width 36 height 16
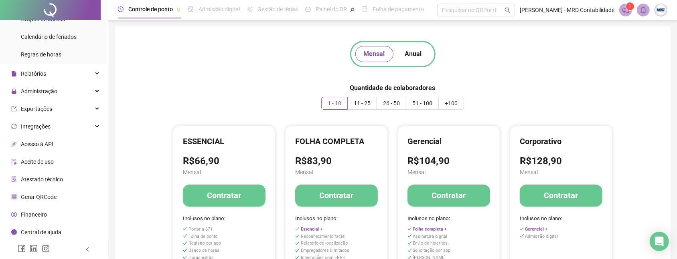
scroll to position [19, 0]
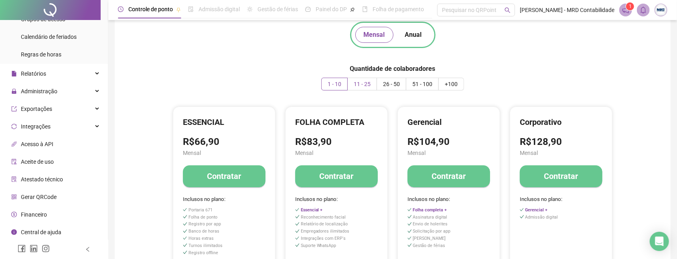
click at [368, 87] on label "11 - 25" at bounding box center [362, 84] width 29 height 13
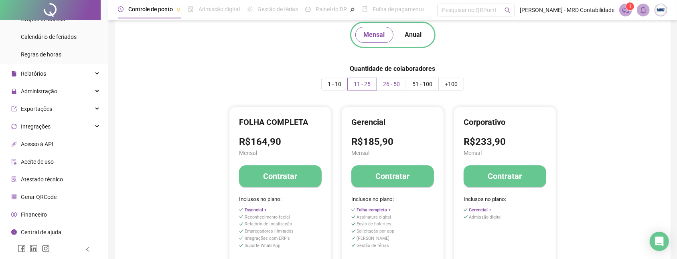
click at [387, 81] on span "26 - 50" at bounding box center [391, 84] width 17 height 6
click at [415, 83] on span "51 - 100" at bounding box center [422, 84] width 20 height 6
click at [334, 87] on span "1 - 10" at bounding box center [335, 84] width 14 height 6
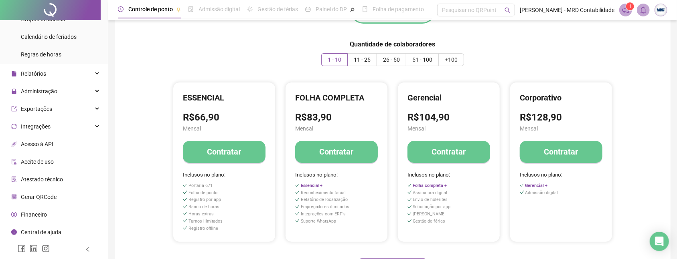
scroll to position [0, 0]
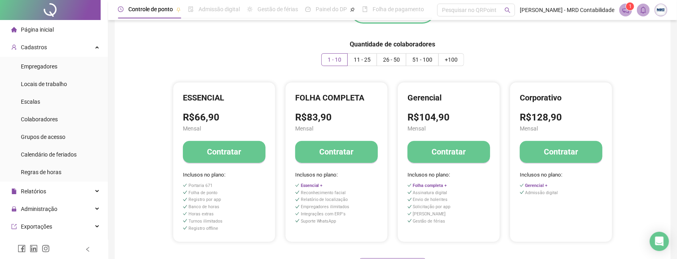
click at [39, 26] on span "Página inicial" at bounding box center [37, 29] width 33 height 6
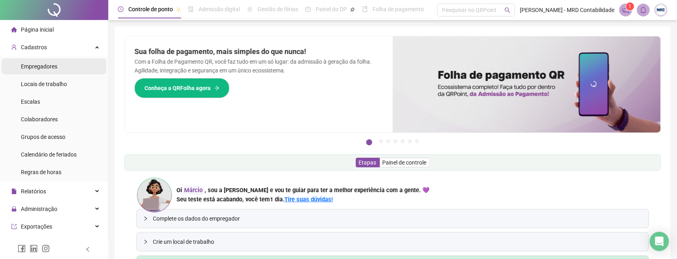
click at [49, 74] on div "Empregadores" at bounding box center [39, 67] width 36 height 16
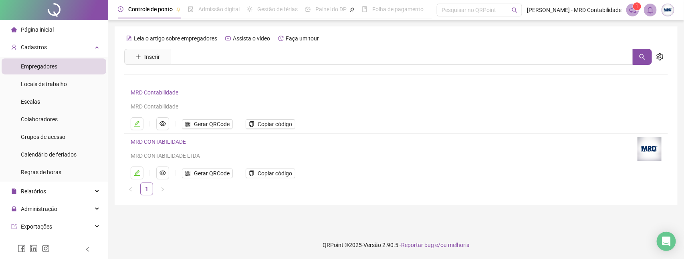
click at [59, 30] on li "Página inicial" at bounding box center [54, 30] width 105 height 16
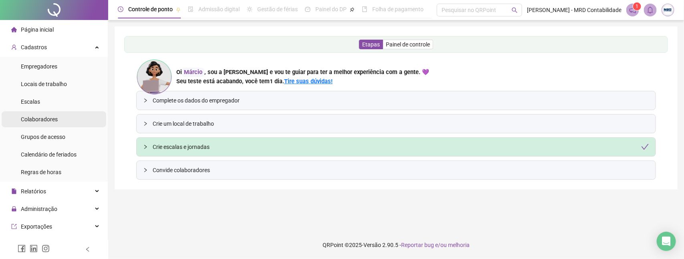
click at [52, 119] on span "Colaboradores" at bounding box center [39, 119] width 37 height 6
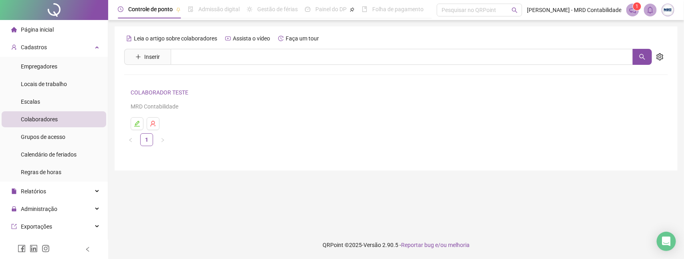
click at [50, 123] on span "Colaboradores" at bounding box center [39, 119] width 37 height 6
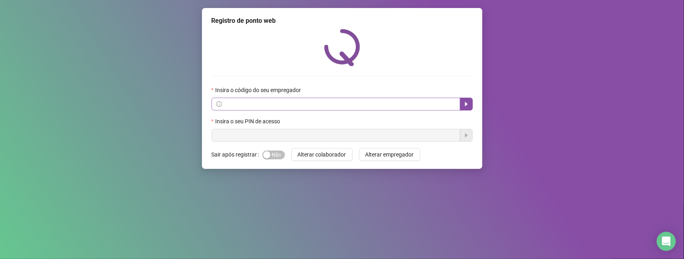
click at [267, 111] on span at bounding box center [336, 104] width 249 height 13
paste input "**********"
type input "**********"
click at [205, 77] on div "**********" at bounding box center [342, 88] width 281 height 161
click at [269, 105] on input "**********" at bounding box center [340, 104] width 232 height 9
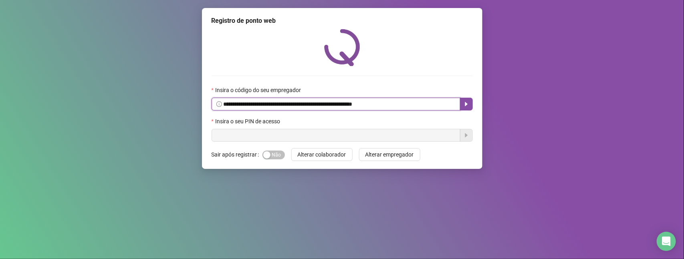
click at [427, 103] on input "**********" at bounding box center [340, 104] width 232 height 9
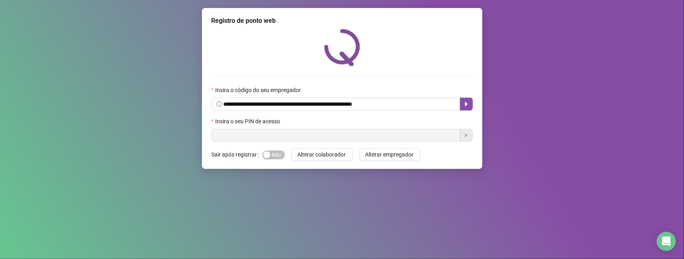
click at [423, 86] on div "Insira o código do seu empregador" at bounding box center [342, 92] width 261 height 12
click at [425, 82] on div "**********" at bounding box center [342, 85] width 261 height 113
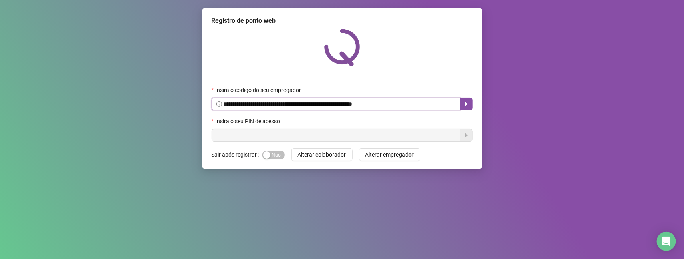
click at [377, 105] on input "**********" at bounding box center [340, 104] width 232 height 9
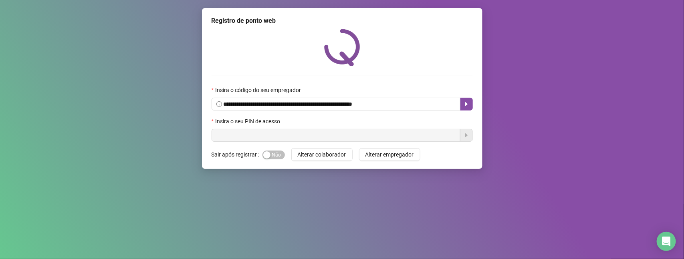
click at [406, 85] on div "**********" at bounding box center [342, 85] width 261 height 113
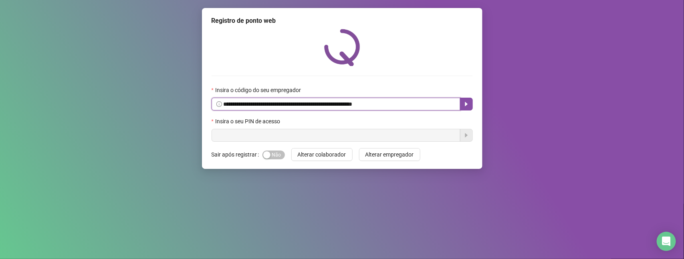
click at [420, 103] on input "**********" at bounding box center [340, 104] width 232 height 9
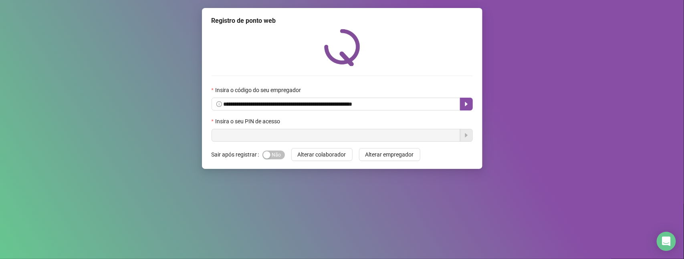
click at [406, 77] on div "**********" at bounding box center [342, 85] width 261 height 113
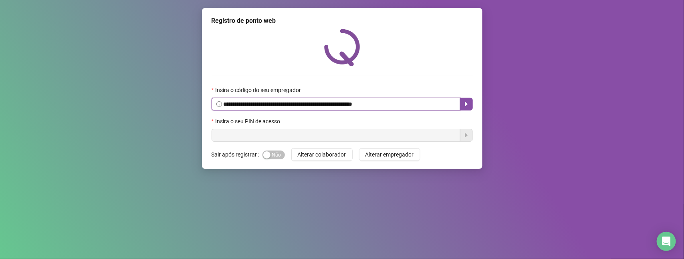
click at [318, 108] on input "**********" at bounding box center [340, 104] width 232 height 9
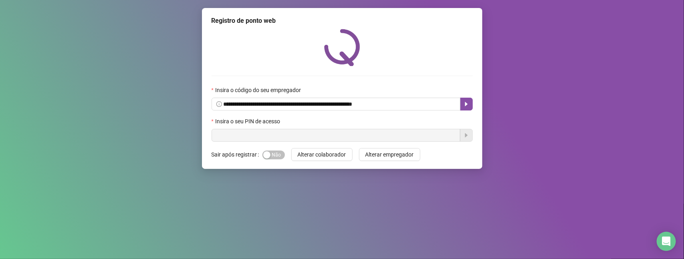
click at [326, 80] on div "**********" at bounding box center [342, 85] width 261 height 113
click at [463, 107] on icon "caret-right" at bounding box center [466, 104] width 6 height 6
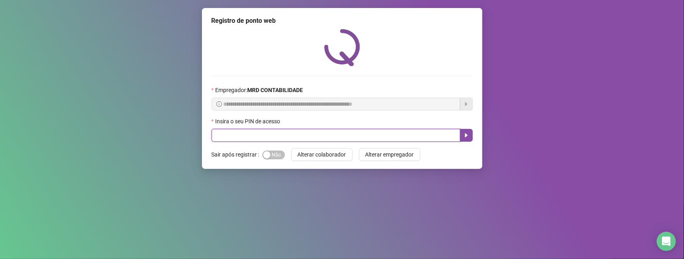
click at [289, 135] on input "text" at bounding box center [336, 135] width 249 height 13
paste input "*****"
click at [466, 138] on icon "caret-right" at bounding box center [466, 135] width 6 height 6
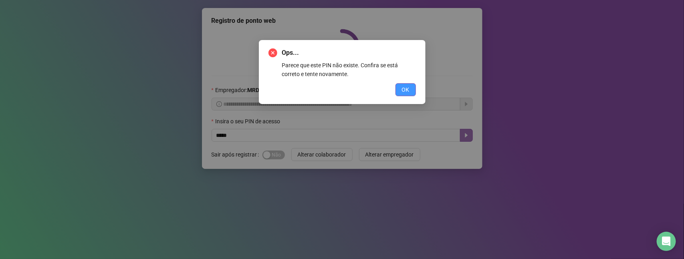
click at [407, 87] on span "OK" at bounding box center [406, 89] width 8 height 9
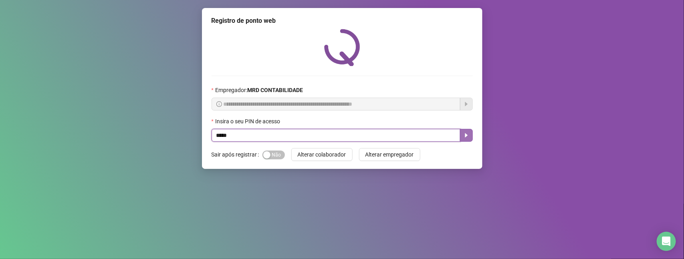
click at [273, 131] on input "*****" at bounding box center [336, 135] width 249 height 13
paste input "text"
type input "*****"
click at [465, 136] on icon "caret-right" at bounding box center [466, 135] width 6 height 6
click at [283, 136] on input "text" at bounding box center [336, 135] width 249 height 13
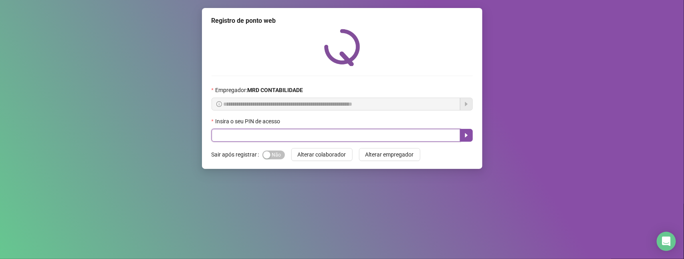
paste input "*****"
type input "*****"
click at [470, 136] on button "button" at bounding box center [466, 135] width 13 height 13
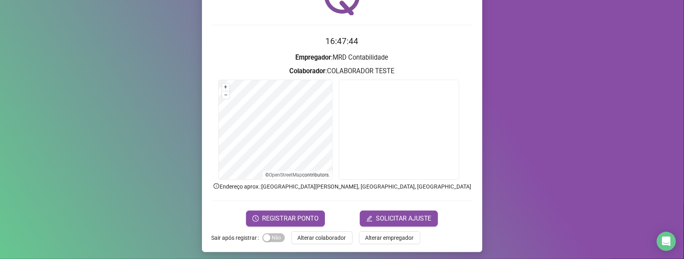
scroll to position [53, 0]
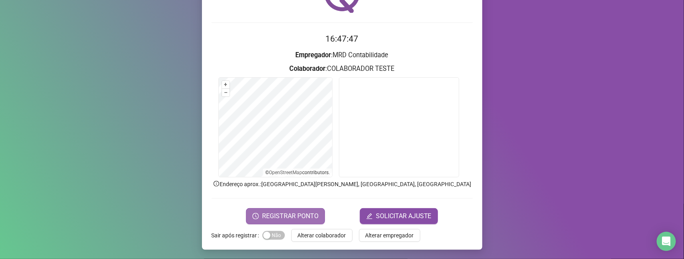
click at [297, 215] on span "REGISTRAR PONTO" at bounding box center [290, 217] width 57 height 10
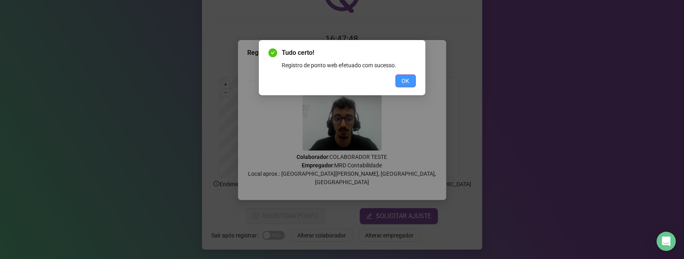
click at [404, 83] on span "OK" at bounding box center [406, 81] width 8 height 9
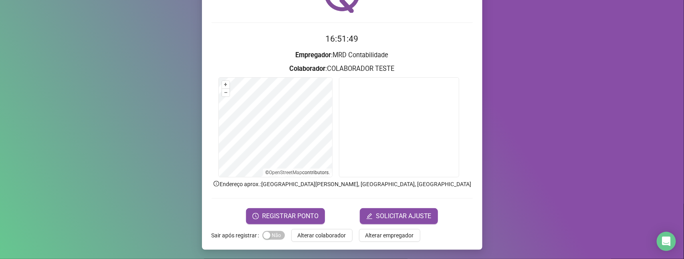
scroll to position [0, 0]
